Goal: Transaction & Acquisition: Subscribe to service/newsletter

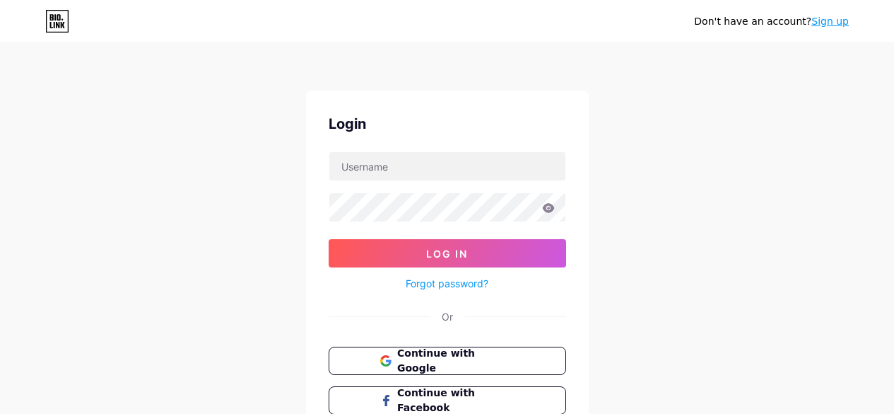
scroll to position [105, 0]
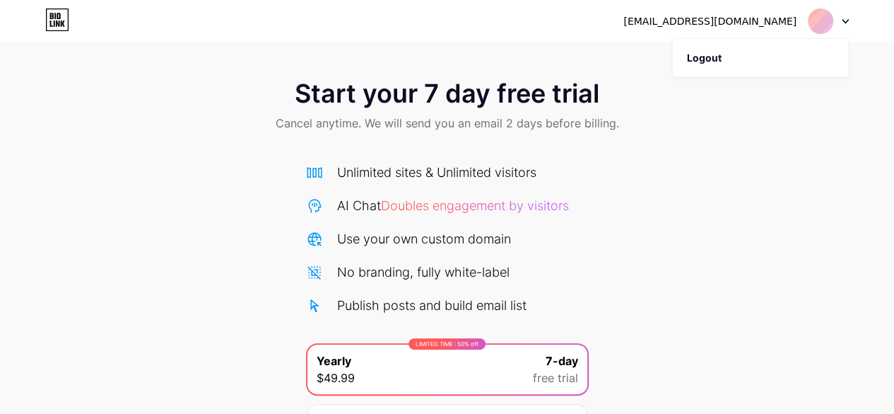
click at [62, 16] on icon at bounding box center [57, 19] width 24 height 23
